Goal: Task Accomplishment & Management: Complete application form

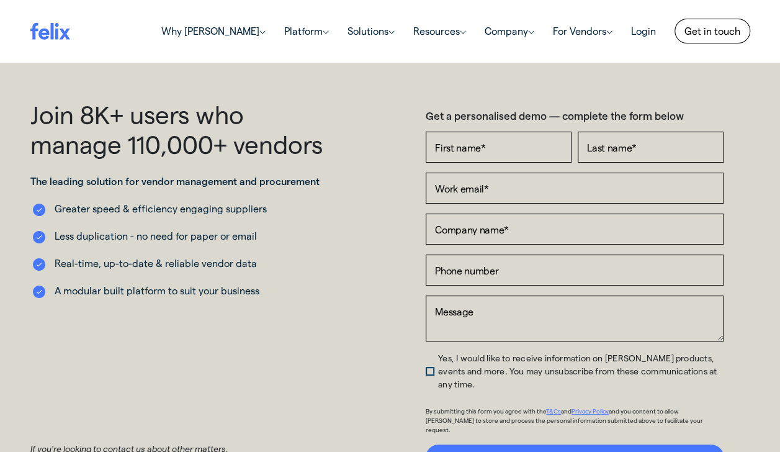
click at [426, 163] on div at bounding box center [426, 163] width 0 height 0
click at [470, 150] on input "First name *" at bounding box center [499, 147] width 146 height 31
type input "[PERSON_NAME]"
type input "Dance"
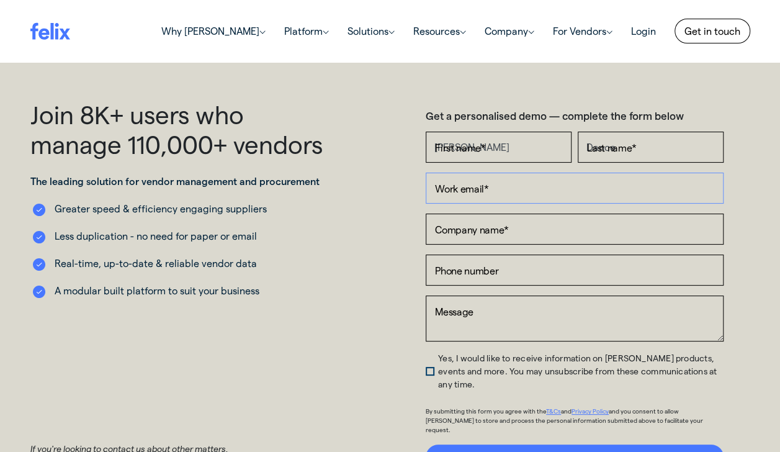
type input "[DOMAIN_NAME][EMAIL_ADDRESS][DOMAIN_NAME]"
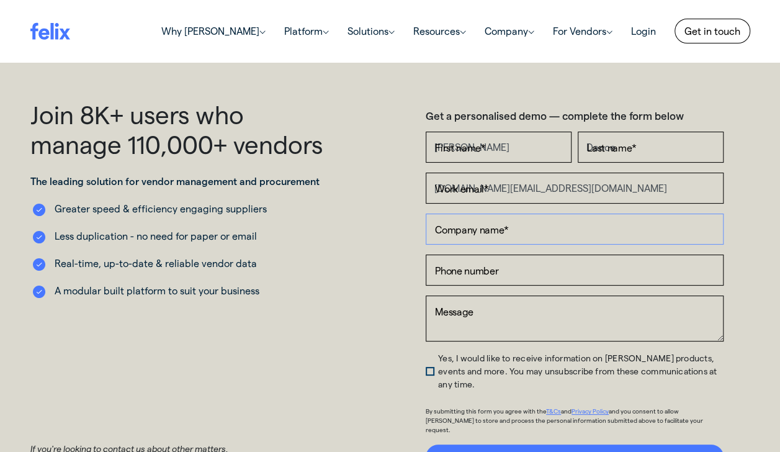
type input "Seymour [PERSON_NAME] Constructions Pty Ltd"
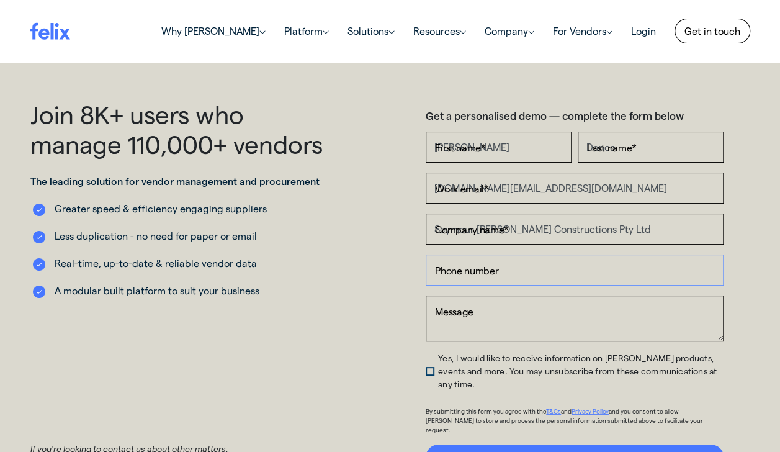
type input "[PHONE_NUMBER]"
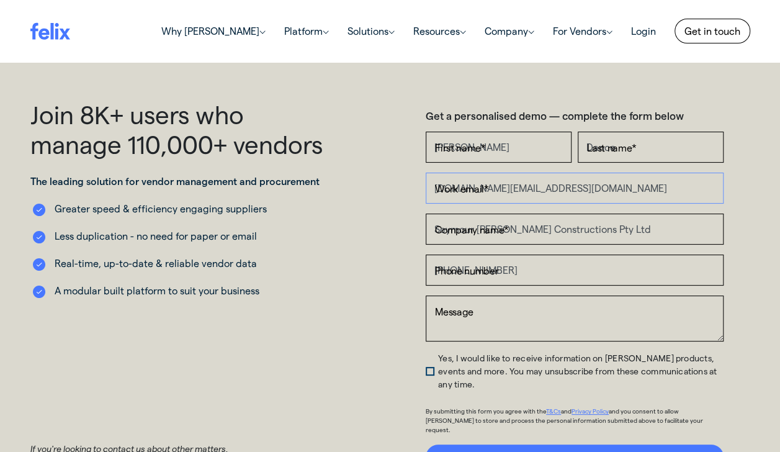
drag, startPoint x: 561, startPoint y: 187, endPoint x: 403, endPoint y: 188, distance: 157.6
click at [403, 188] on div "Get a personalised demo — complete the form below First name * [PERSON_NAME] na…" at bounding box center [574, 284] width 369 height 370
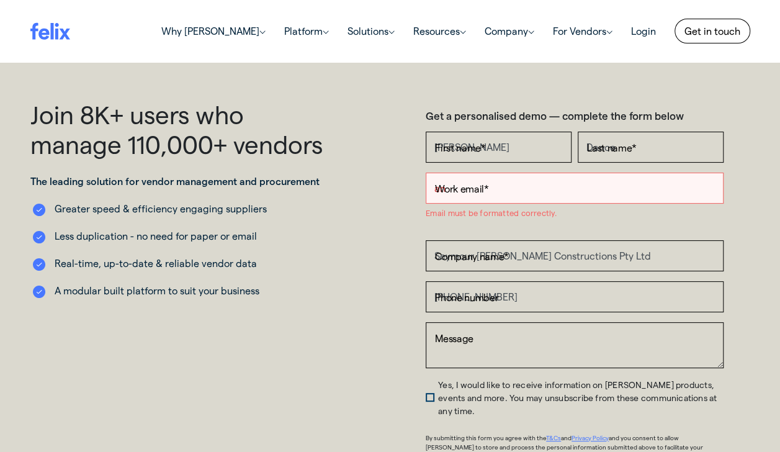
type input "[DOMAIN_NAME][EMAIL_ADDRESS][DOMAIN_NAME]"
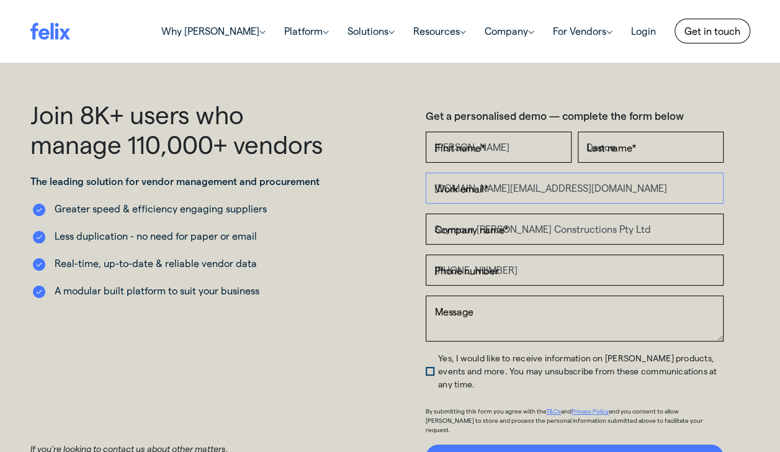
scroll to position [207, 0]
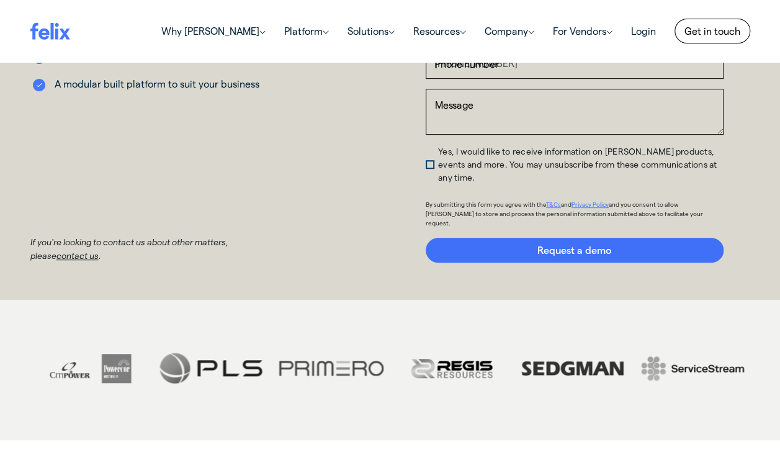
click at [589, 238] on input "Request a demo" at bounding box center [575, 250] width 298 height 25
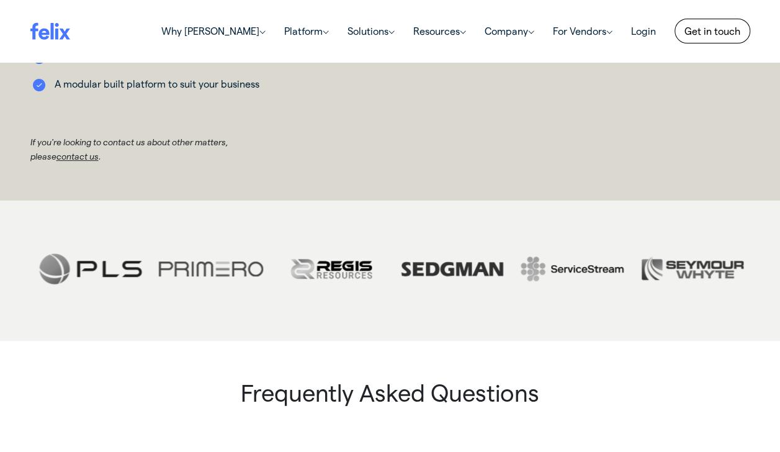
scroll to position [0, 0]
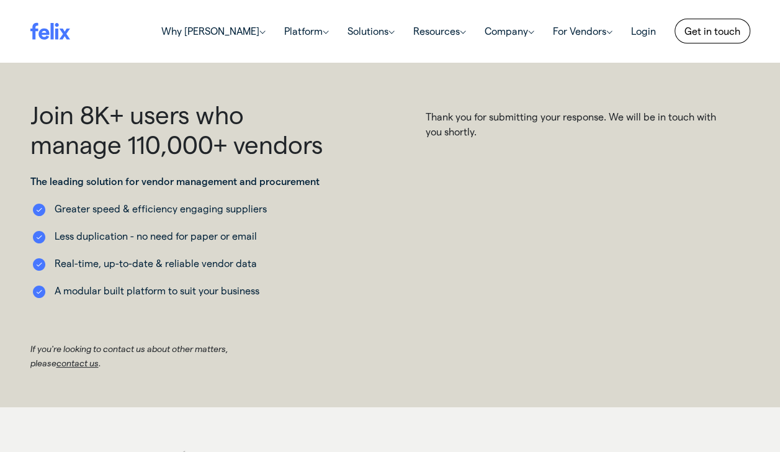
click at [225, 28] on link "Why [PERSON_NAME] (current)" at bounding box center [213, 31] width 123 height 25
